Goal: Task Accomplishment & Management: Use online tool/utility

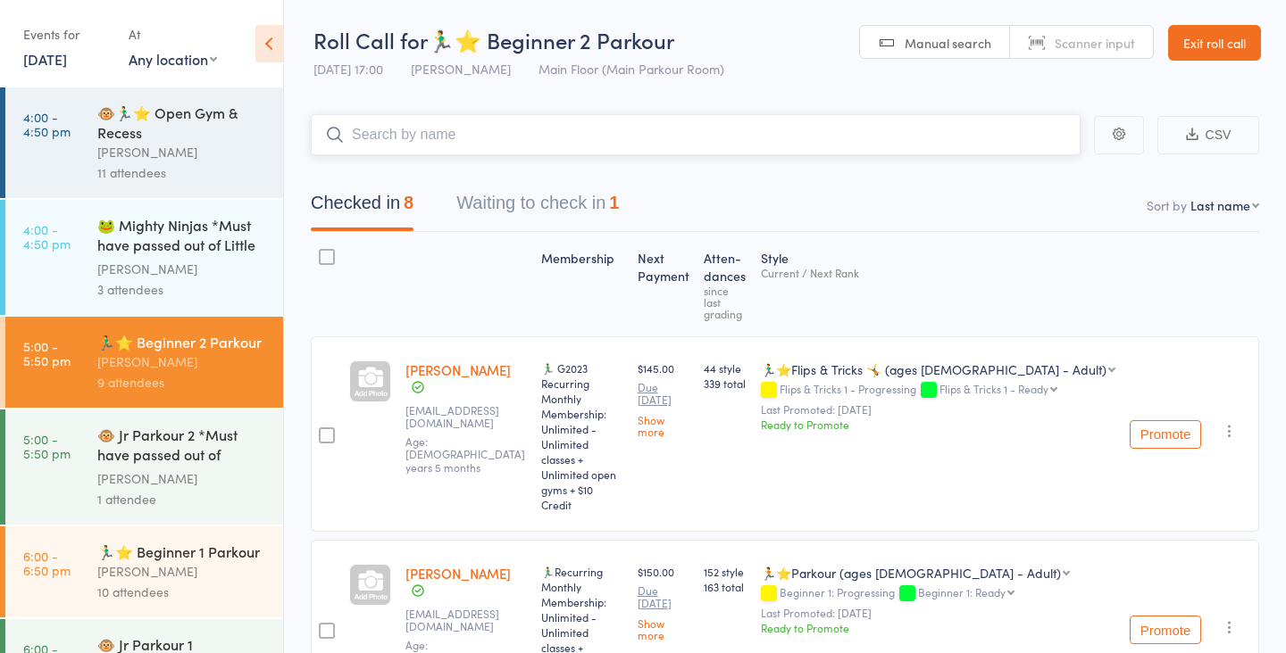
click at [581, 208] on button "Waiting to check in 1" at bounding box center [537, 207] width 162 height 47
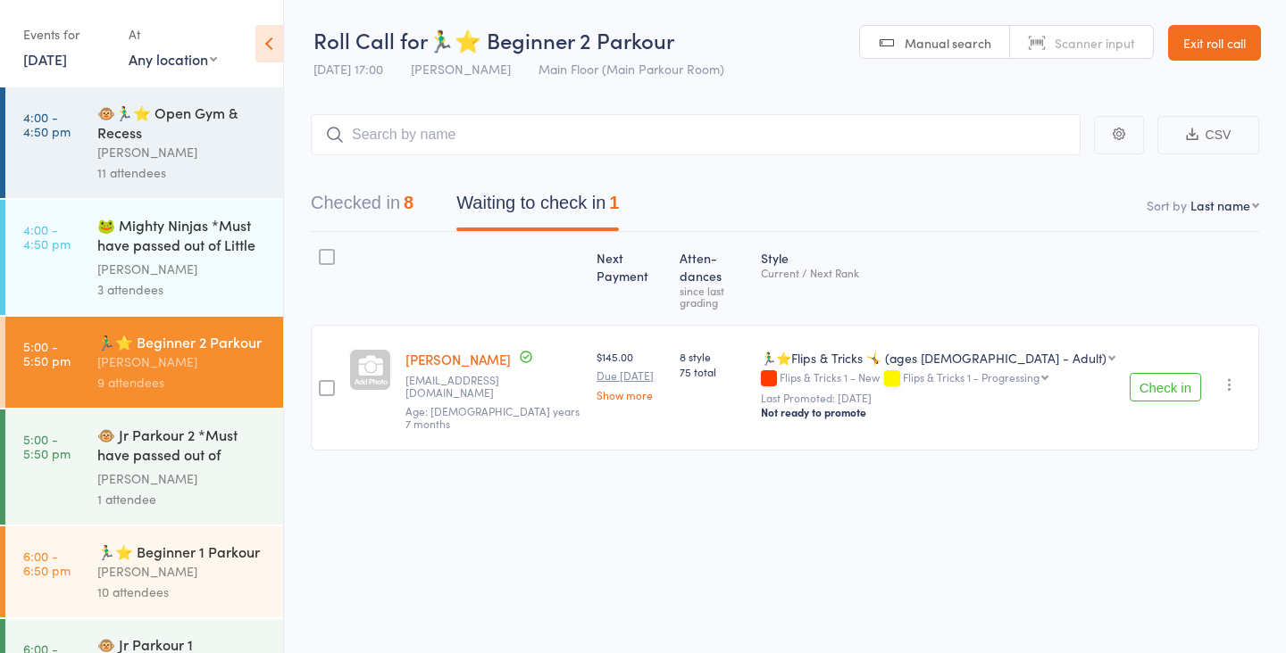
click at [1145, 373] on button "Check in" at bounding box center [1164, 387] width 71 height 29
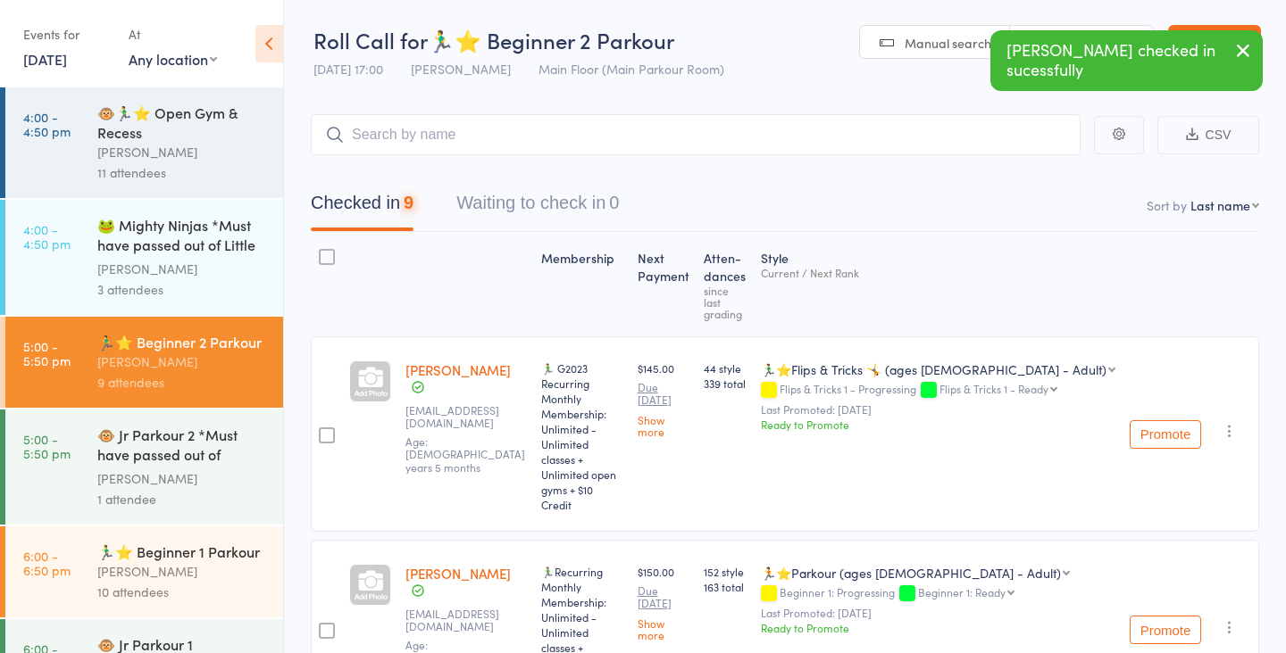
click at [163, 557] on div "🏃‍♂️⭐ Beginner 1 Parkour" at bounding box center [182, 552] width 171 height 20
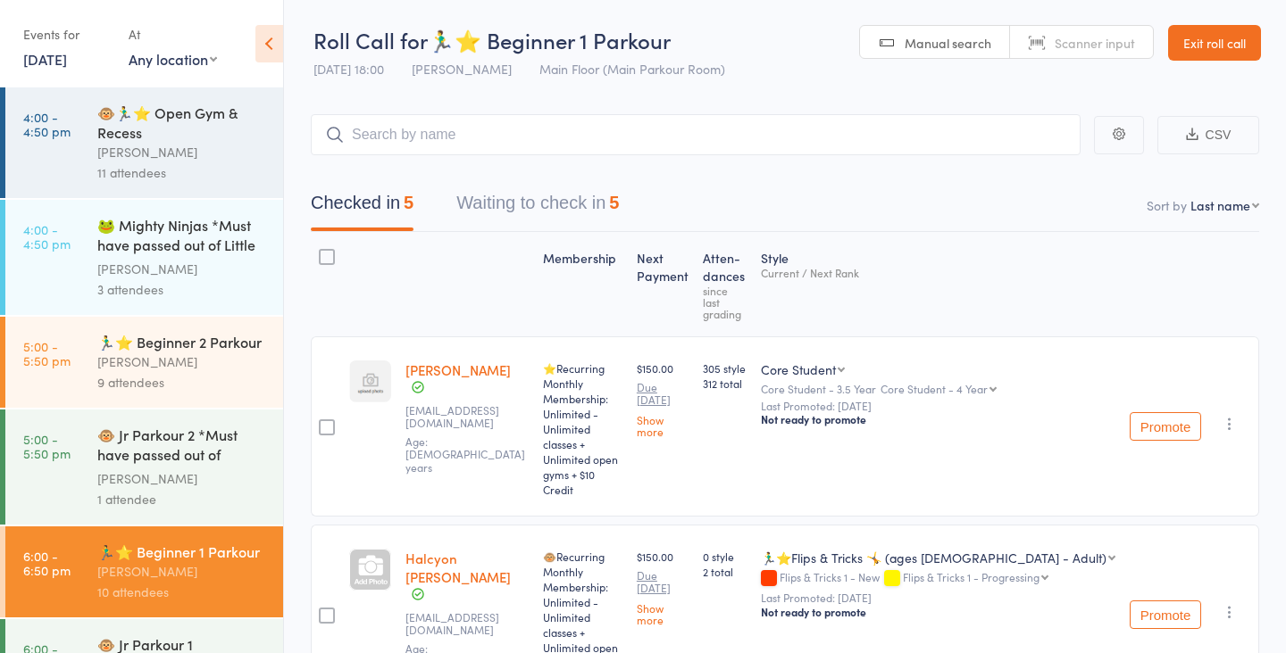
click at [545, 206] on button "Waiting to check in 5" at bounding box center [537, 207] width 162 height 47
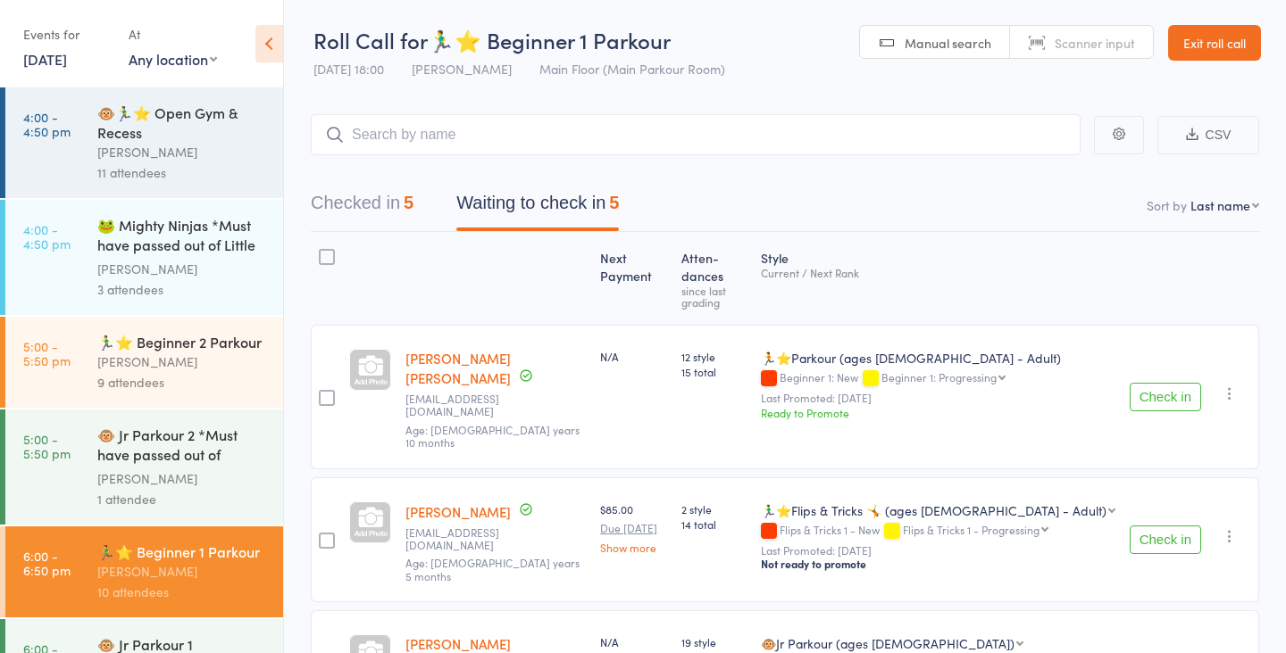
click at [384, 210] on button "Checked in 5" at bounding box center [362, 207] width 103 height 47
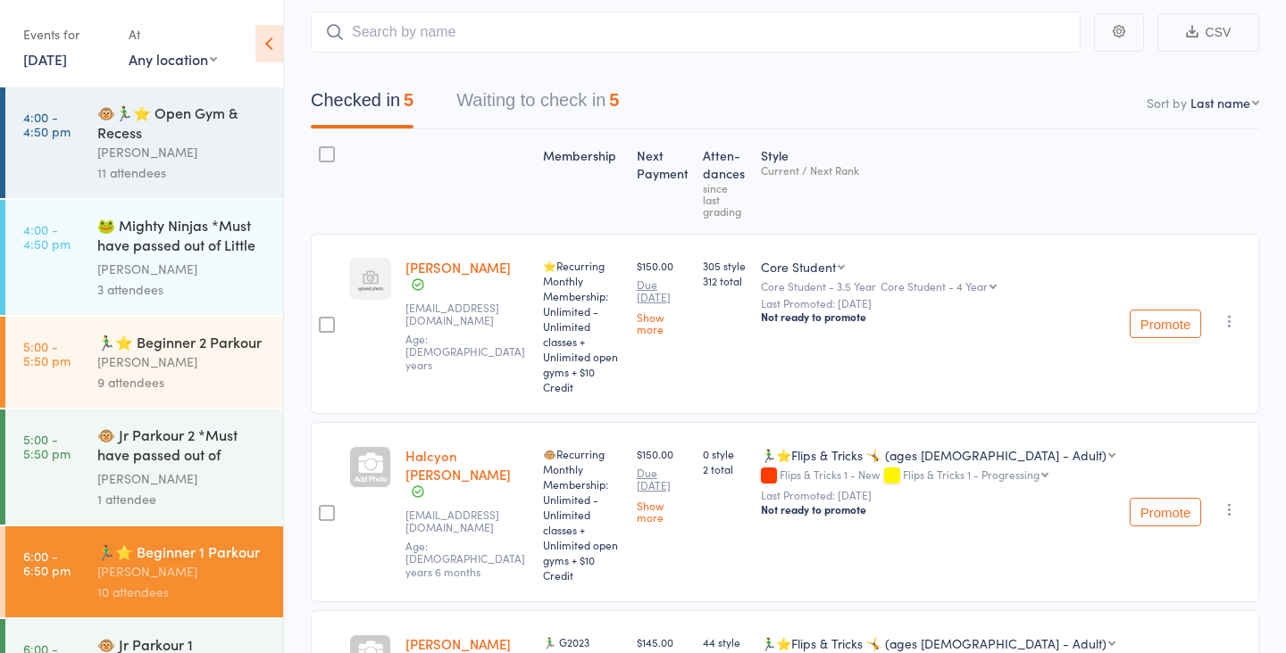
scroll to position [96, 0]
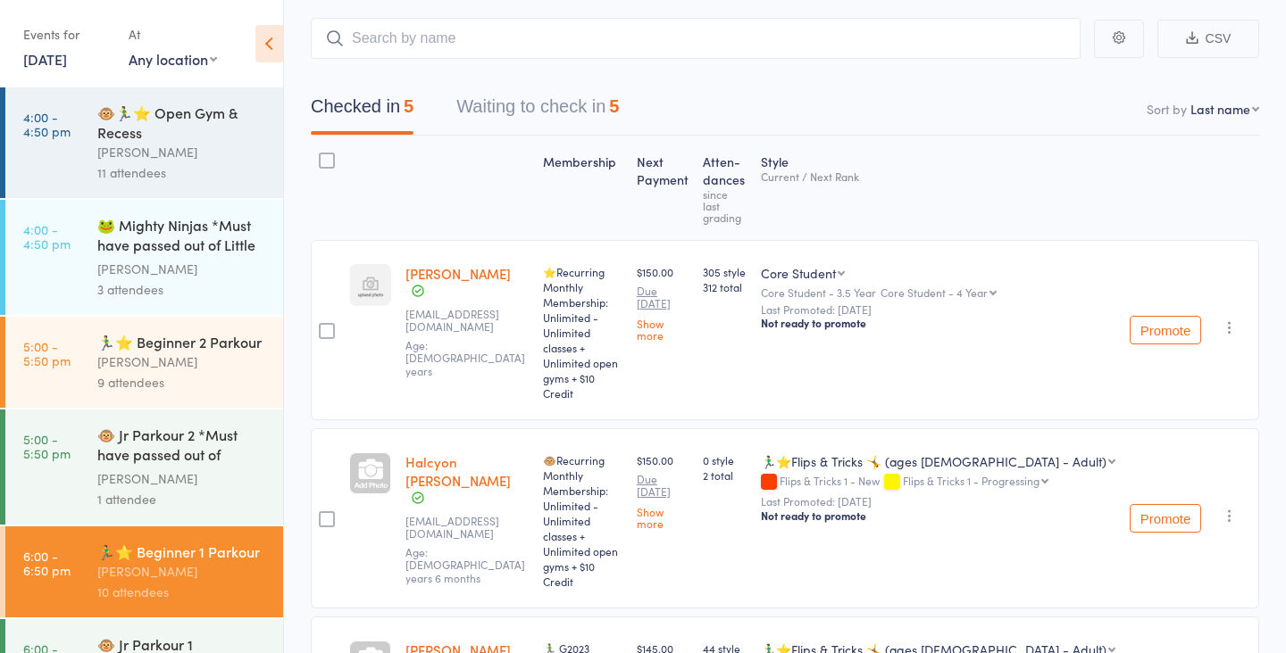
click at [571, 90] on button "Waiting to check in 5" at bounding box center [537, 110] width 162 height 47
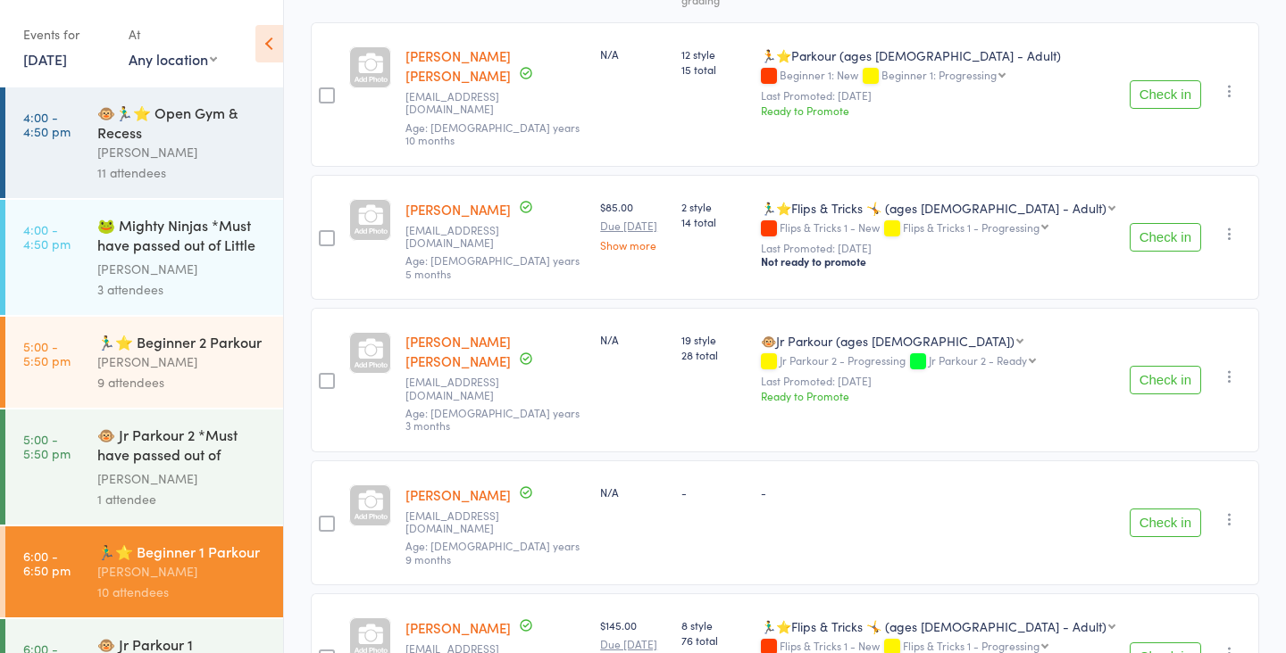
scroll to position [304, 0]
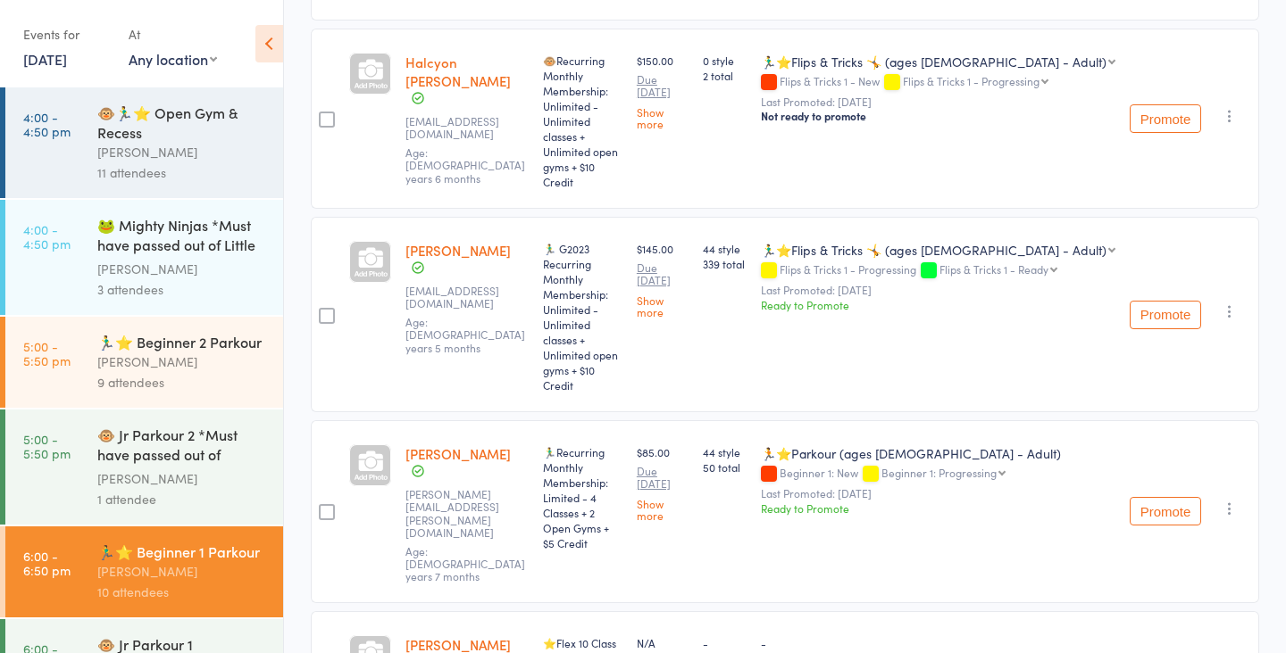
scroll to position [509, 0]
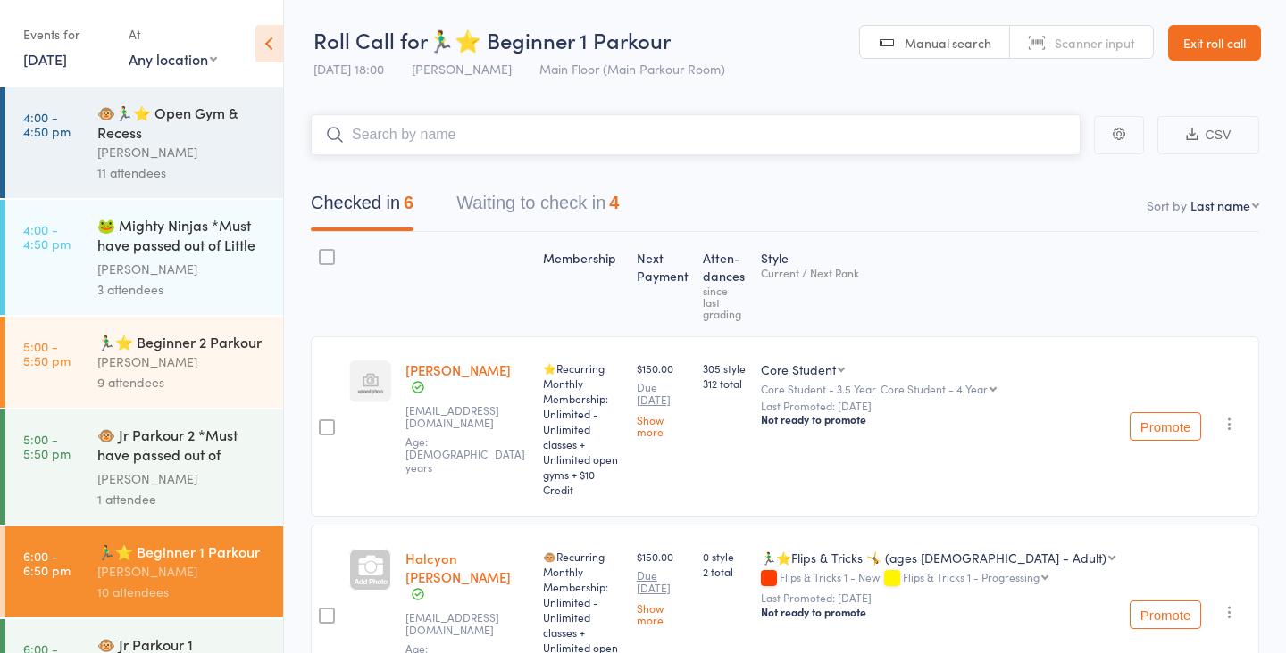
click at [564, 203] on button "Waiting to check in 4" at bounding box center [537, 207] width 162 height 47
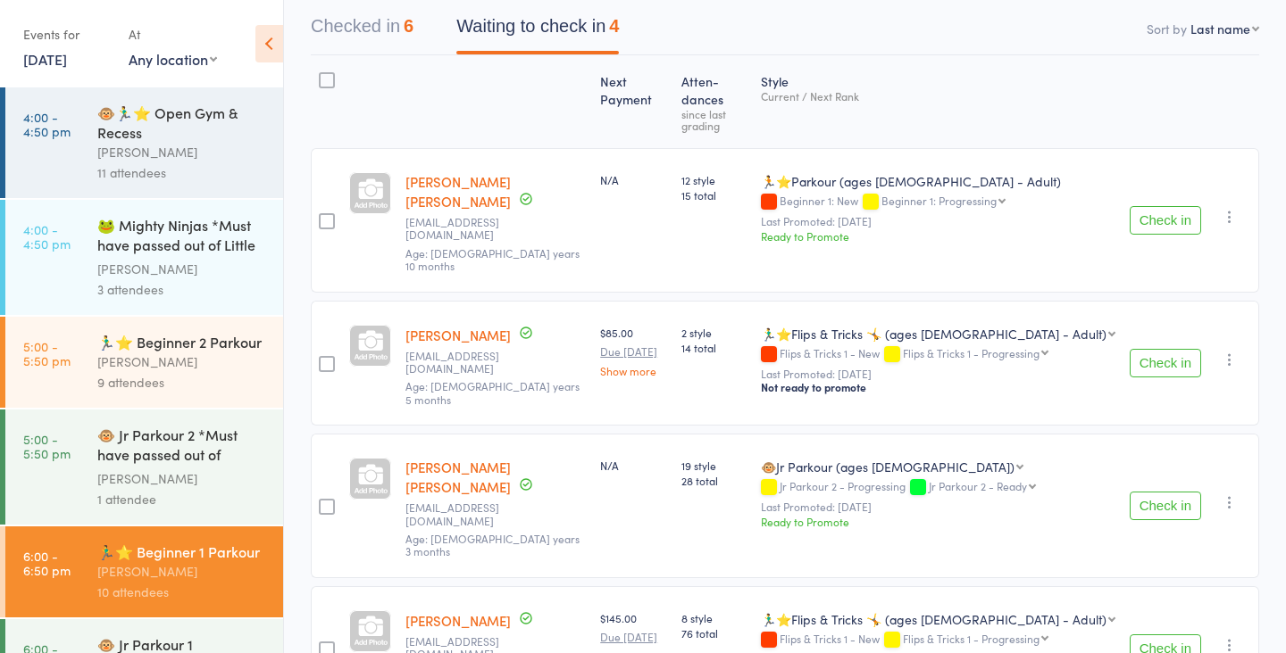
scroll to position [196, 0]
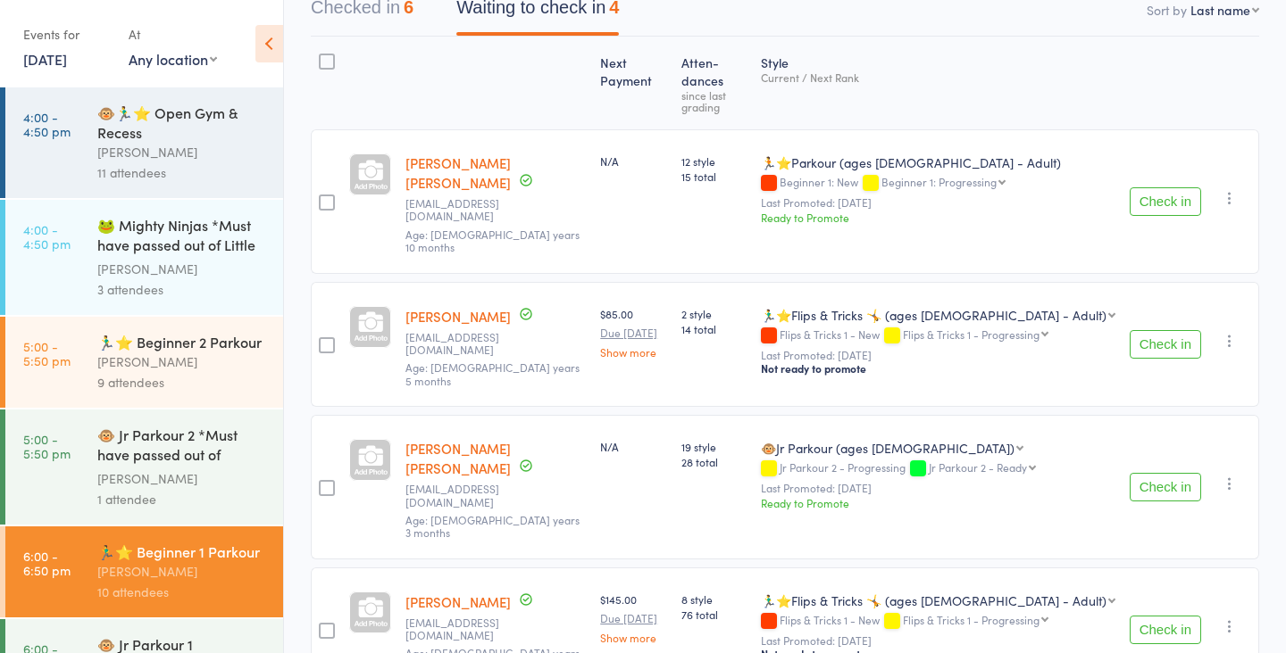
click at [1151, 415] on div "Check in Check in Promote Send message Add Note Add Task Add Flag Remove Mark a…" at bounding box center [1190, 487] width 137 height 145
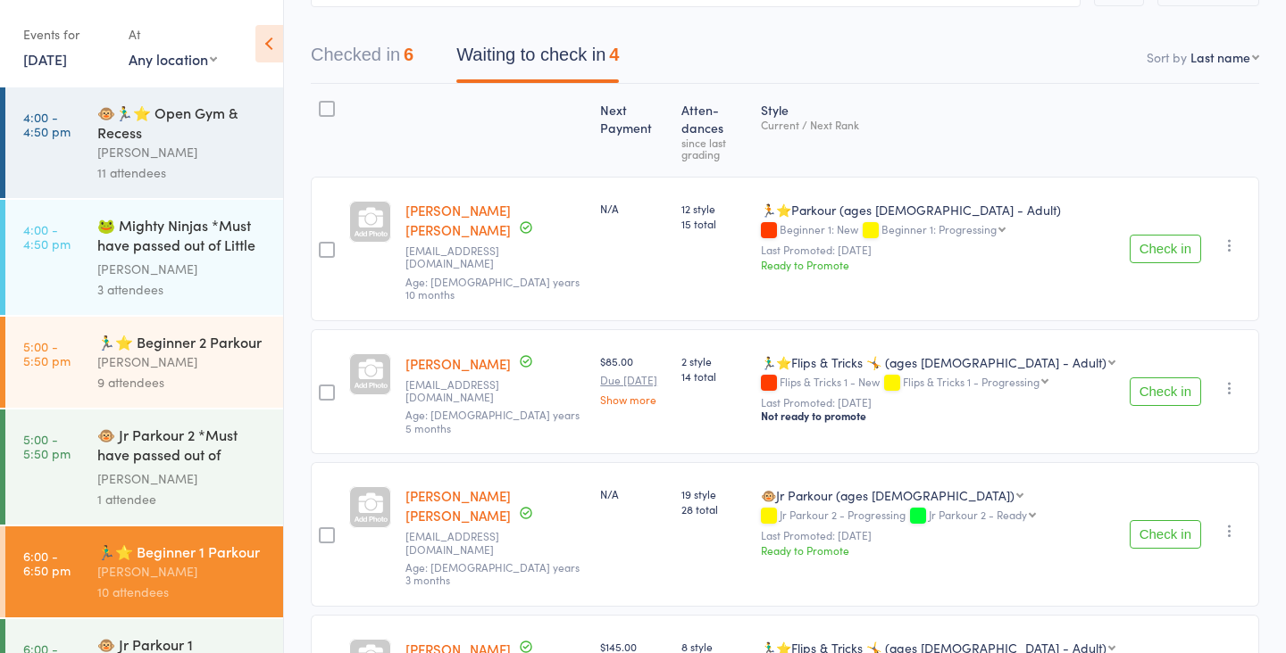
scroll to position [135, 0]
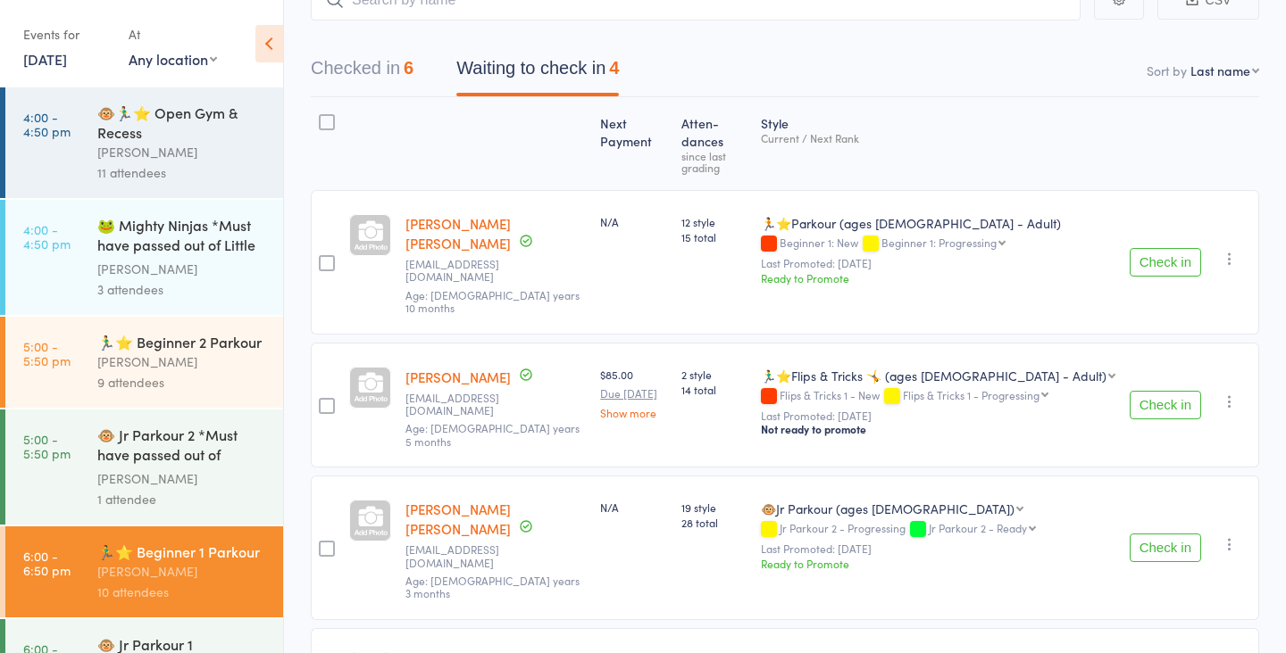
click at [1159, 534] on button "Check in" at bounding box center [1164, 548] width 71 height 29
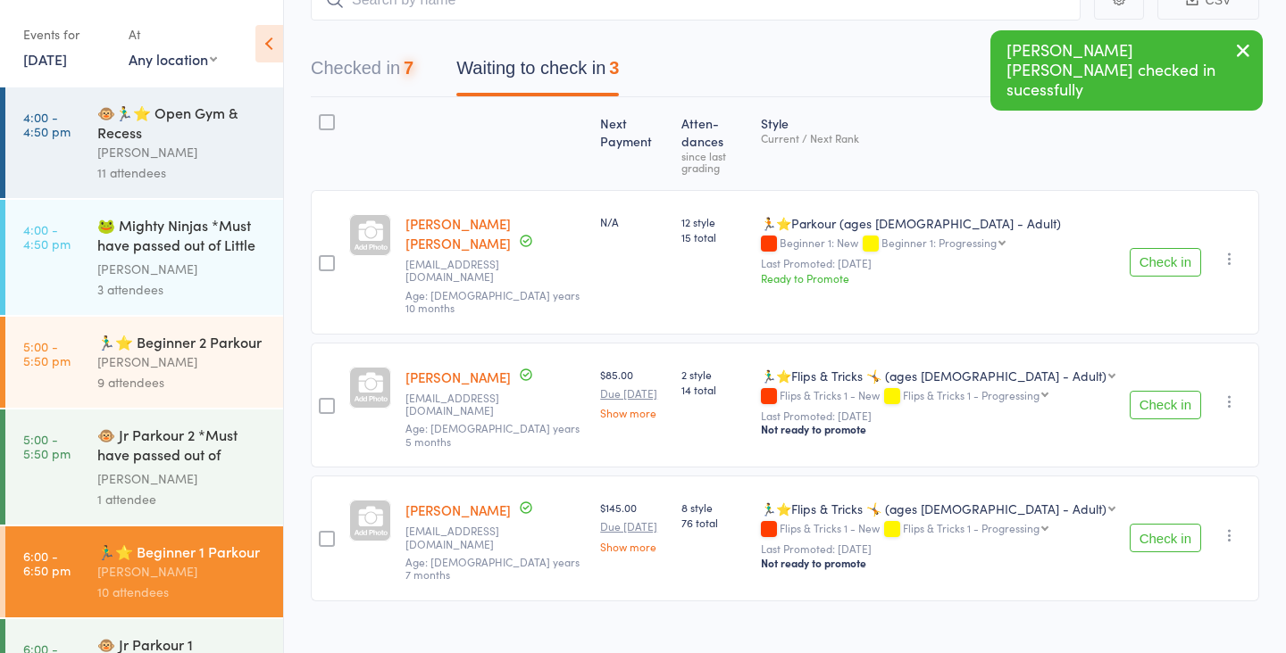
scroll to position [76, 0]
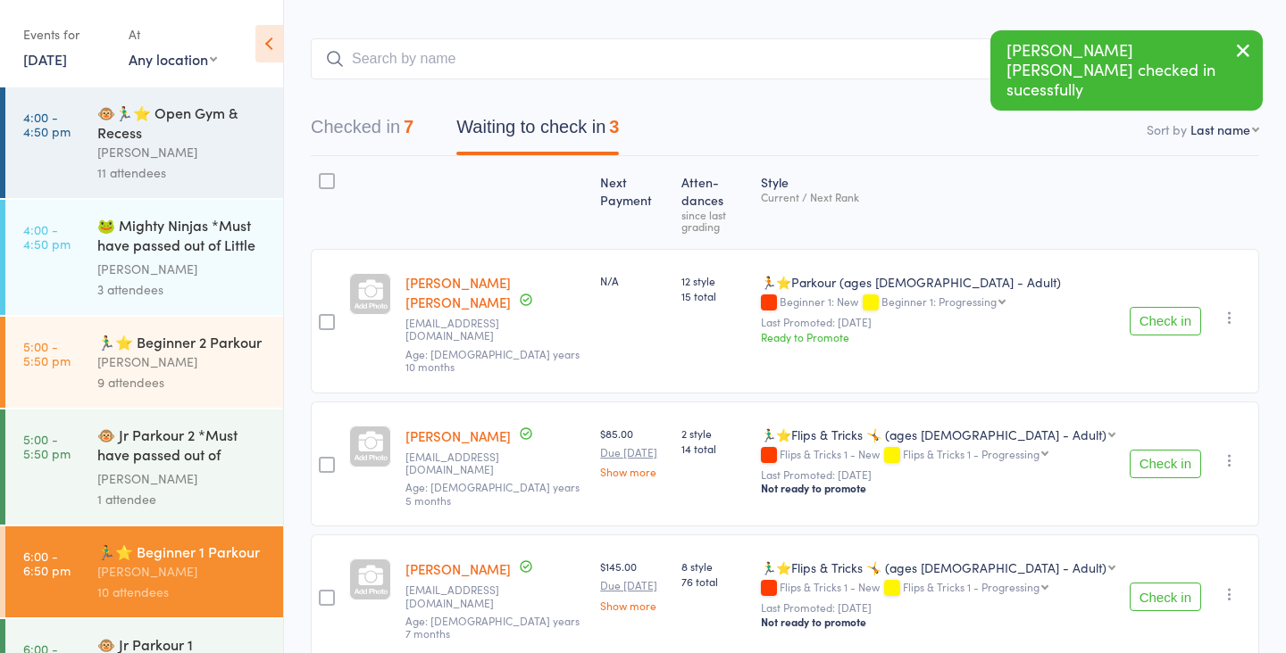
click at [1155, 583] on button "Check in" at bounding box center [1164, 597] width 71 height 29
